Goal: Check status: Check status

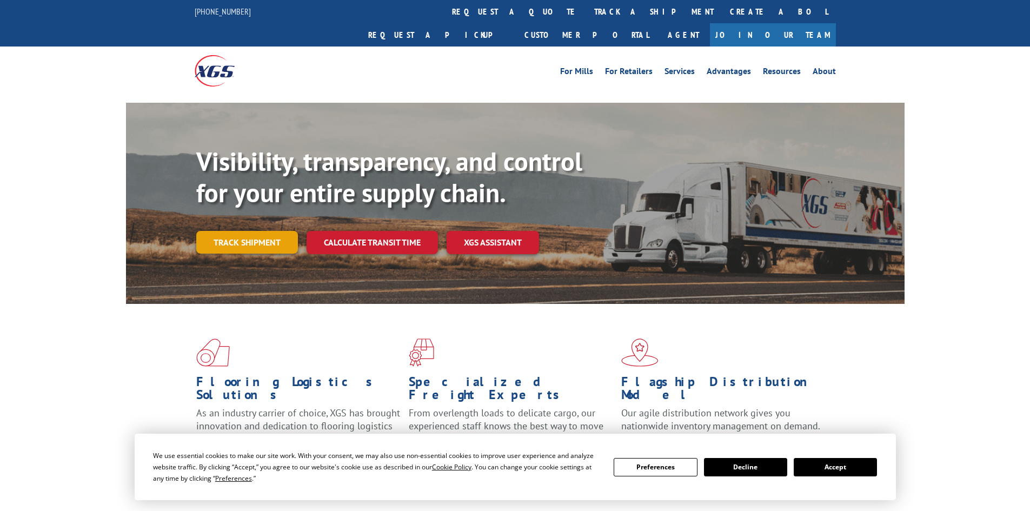
click at [256, 231] on link "Track shipment" at bounding box center [247, 242] width 102 height 23
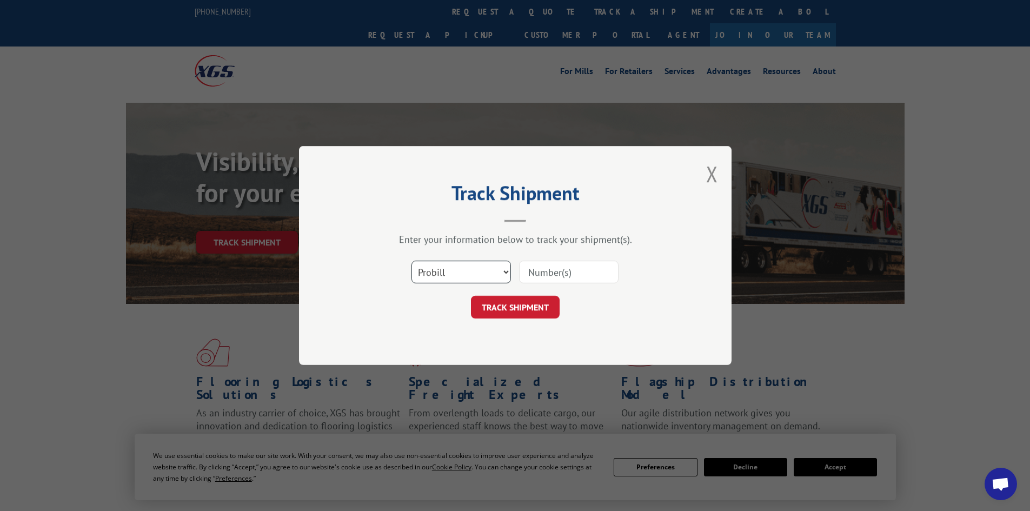
click at [439, 273] on select "Select category... Probill BOL PO" at bounding box center [462, 272] width 100 height 23
select select "po"
click at [412, 261] on select "Select category... Probill BOL PO" at bounding box center [462, 272] width 100 height 23
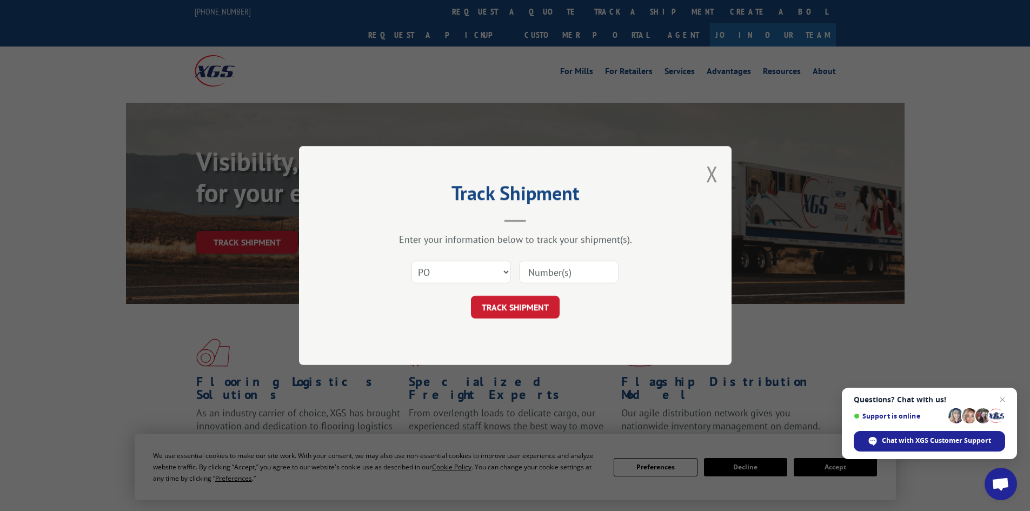
drag, startPoint x: 526, startPoint y: 273, endPoint x: 540, endPoint y: 270, distance: 14.4
click at [529, 272] on input at bounding box center [569, 272] width 100 height 23
paste input "80577786"
type input "80577786"
click at [518, 302] on button "TRACK SHIPMENT" at bounding box center [515, 307] width 89 height 23
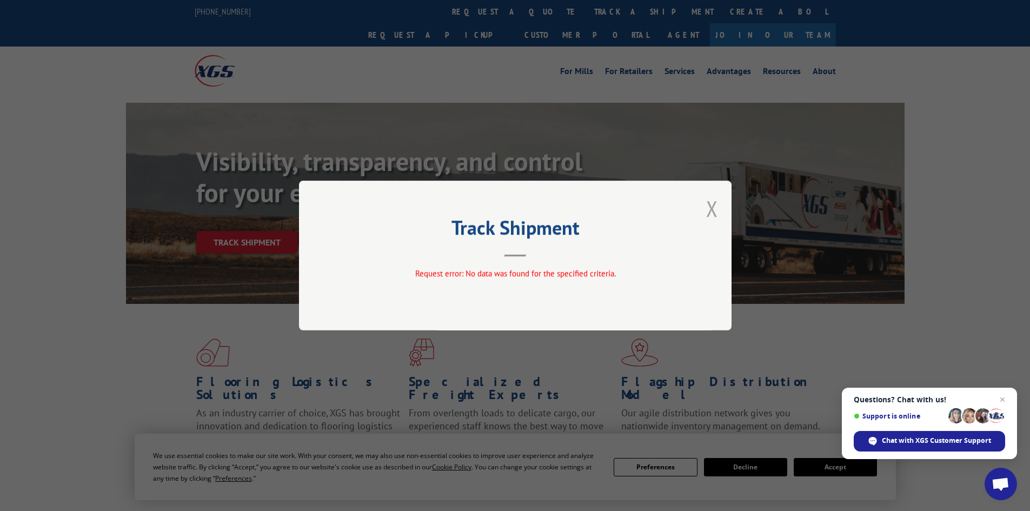
click at [709, 209] on button "Close modal" at bounding box center [712, 208] width 12 height 29
